Goal: Entertainment & Leisure: Consume media (video, audio)

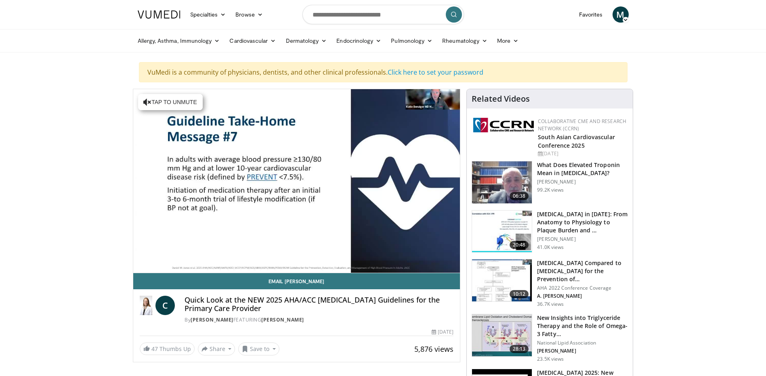
scroll to position [162, 0]
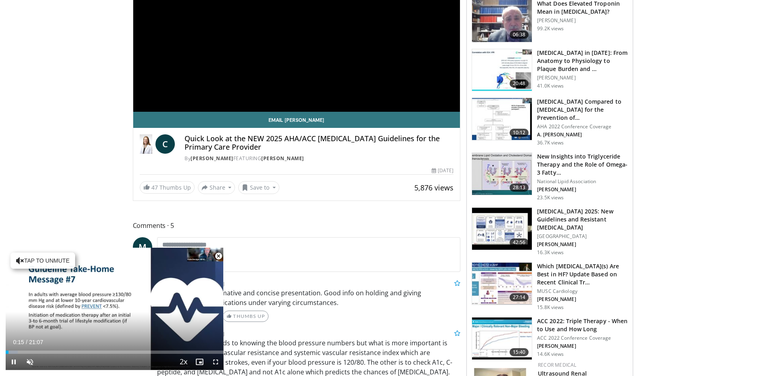
click at [218, 257] on span "Video Player" at bounding box center [218, 256] width 16 height 16
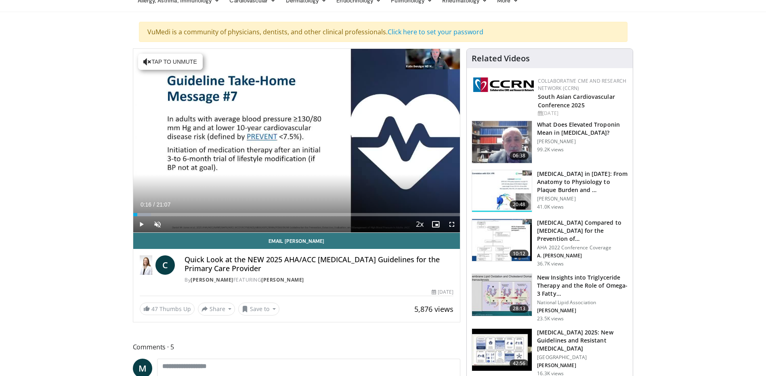
scroll to position [0, 0]
